Goal: Task Accomplishment & Management: Use online tool/utility

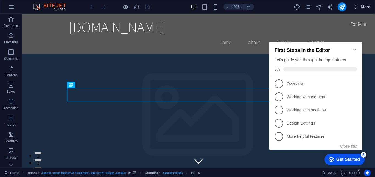
click at [363, 6] on span "More" at bounding box center [361, 6] width 17 height 5
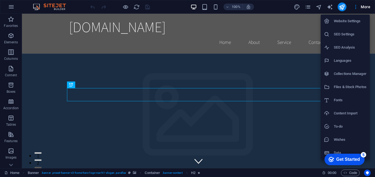
click at [160, 9] on div at bounding box center [187, 88] width 375 height 177
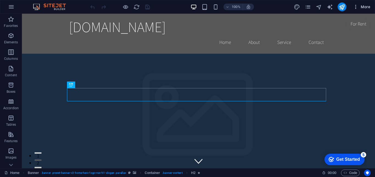
click at [367, 9] on span "More" at bounding box center [361, 6] width 17 height 5
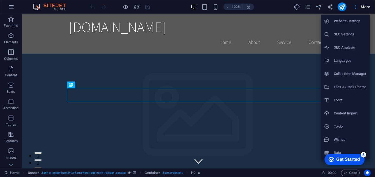
click at [356, 9] on div at bounding box center [187, 88] width 375 height 177
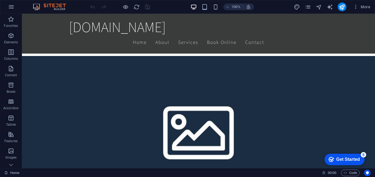
scroll to position [268, 0]
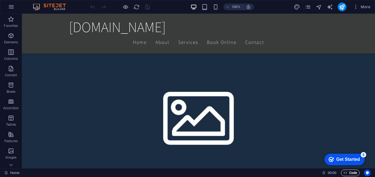
click at [348, 173] on span "Code" at bounding box center [350, 173] width 14 height 7
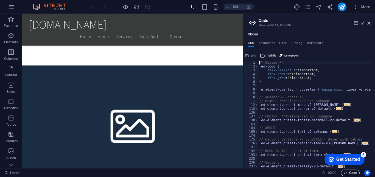
click at [349, 173] on span "Code" at bounding box center [350, 173] width 14 height 7
click at [370, 24] on icon at bounding box center [368, 23] width 3 height 4
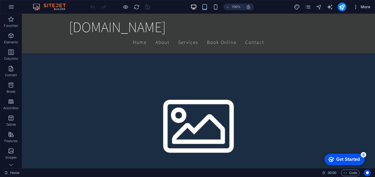
click at [354, 7] on icon "button" at bounding box center [355, 6] width 5 height 5
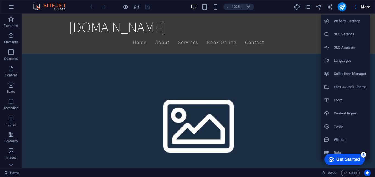
click at [270, 74] on div at bounding box center [187, 88] width 375 height 177
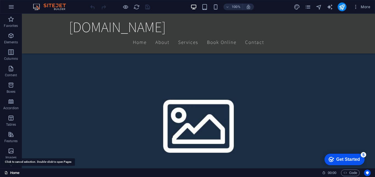
click at [12, 171] on link "Home" at bounding box center [11, 173] width 15 height 7
click at [13, 10] on button "button" at bounding box center [11, 6] width 13 height 13
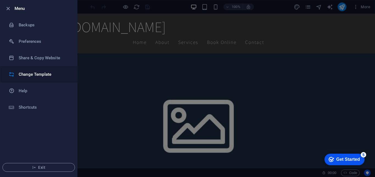
click at [22, 74] on h6 "Change Template" at bounding box center [44, 74] width 51 height 7
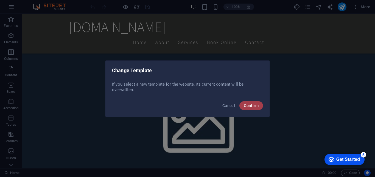
click at [246, 106] on span "Confirm" at bounding box center [251, 105] width 15 height 4
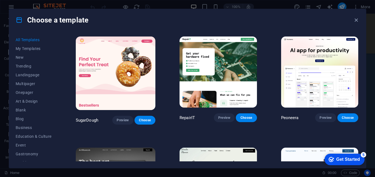
click at [369, 30] on div "Choose a template All Templates My Templates New Trending Landingpage Multipage…" at bounding box center [187, 88] width 375 height 177
click at [373, 28] on div "Choose a template All Templates My Templates New Trending Landingpage Multipage…" at bounding box center [187, 88] width 375 height 177
drag, startPoint x: 373, startPoint y: 26, endPoint x: 373, endPoint y: 29, distance: 3.3
click at [373, 29] on div "Choose a template All Templates My Templates New Trending Landingpage Multipage…" at bounding box center [187, 88] width 375 height 177
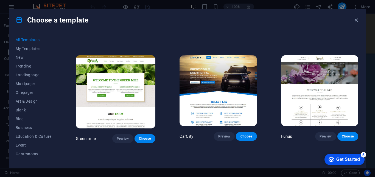
scroll to position [3125, 0]
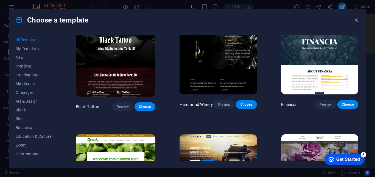
click at [229, 134] on img at bounding box center [218, 169] width 77 height 71
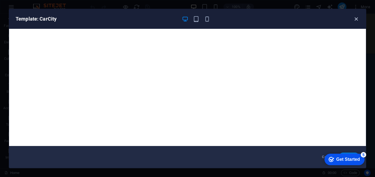
click at [356, 20] on icon "button" at bounding box center [356, 19] width 6 height 6
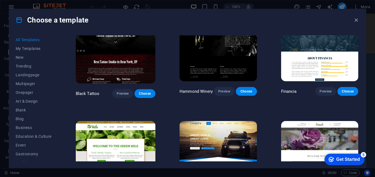
scroll to position [3165, 0]
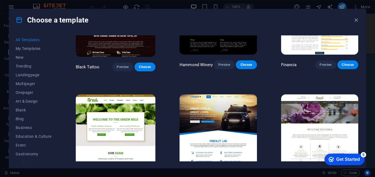
click at [246, 173] on span "Choose" at bounding box center [246, 175] width 12 height 4
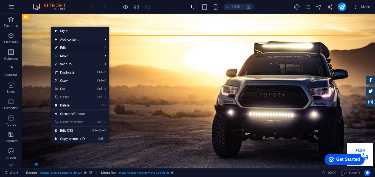
click at [62, 47] on link "⏎ Edit" at bounding box center [69, 48] width 37 height 8
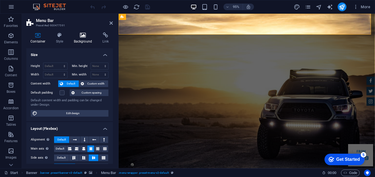
click at [85, 38] on h4 "Background" at bounding box center [84, 38] width 29 height 12
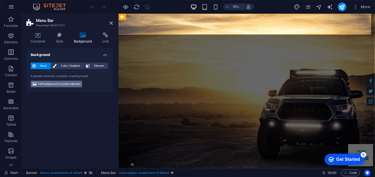
click at [66, 83] on span "Edit background on parent element" at bounding box center [59, 84] width 42 height 7
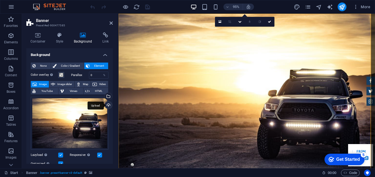
click at [108, 106] on div "Upload" at bounding box center [108, 106] width 8 height 8
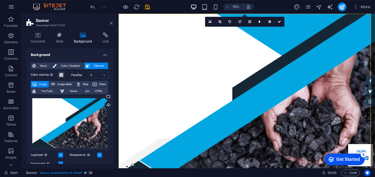
click at [110, 24] on icon at bounding box center [111, 23] width 3 height 4
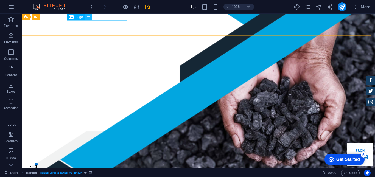
click at [88, 16] on icon at bounding box center [88, 17] width 3 height 6
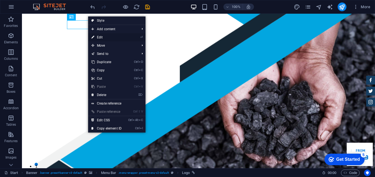
click at [100, 35] on link "⏎ Edit" at bounding box center [106, 37] width 37 height 8
select select "px"
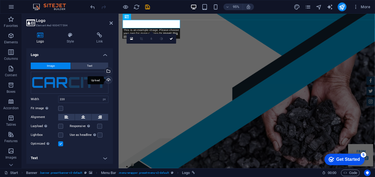
click at [108, 81] on div "Upload" at bounding box center [108, 80] width 8 height 8
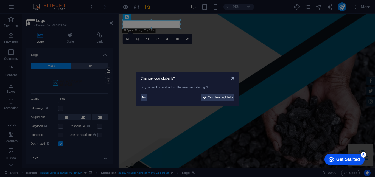
click at [223, 101] on div "Change logo globally? Do you want to make this the new website logo? No Yes, ch…" at bounding box center [187, 89] width 103 height 34
click at [222, 98] on span "Yes, change globally" at bounding box center [220, 97] width 24 height 7
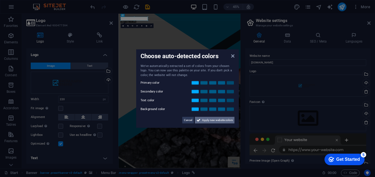
click at [211, 120] on span "Apply new website colors" at bounding box center [217, 120] width 31 height 7
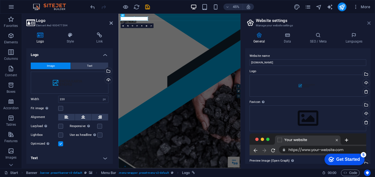
click at [367, 22] on icon at bounding box center [368, 23] width 3 height 4
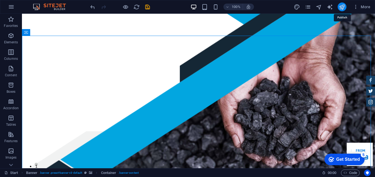
click at [344, 8] on icon "publish" at bounding box center [342, 7] width 6 height 6
